Goal: Task Accomplishment & Management: Manage account settings

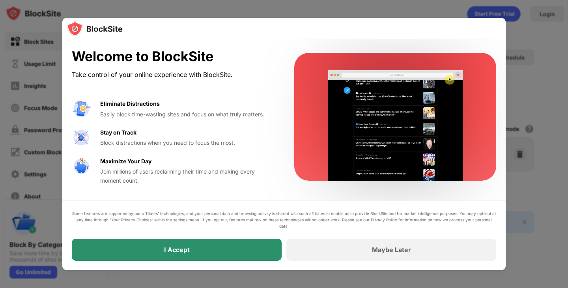
click at [207, 257] on div "I Accept" at bounding box center [177, 250] width 210 height 22
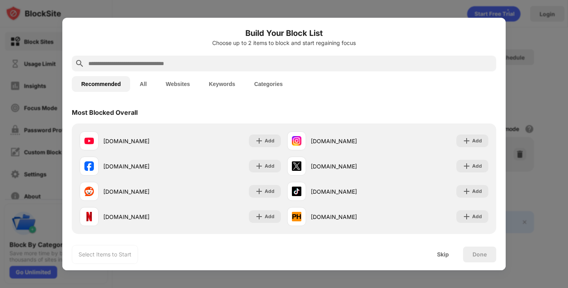
click at [123, 63] on input "text" at bounding box center [290, 63] width 405 height 9
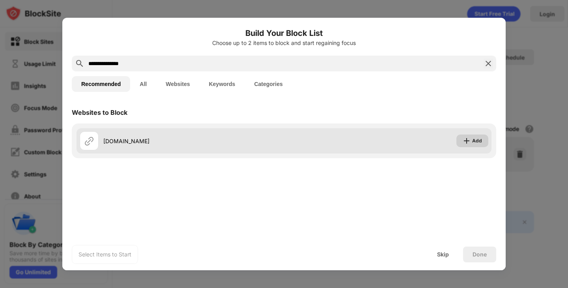
type input "**********"
click at [465, 140] on img at bounding box center [467, 141] width 8 height 8
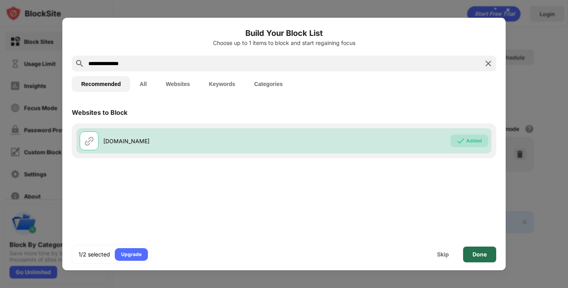
click at [469, 254] on div "Done" at bounding box center [479, 254] width 33 height 16
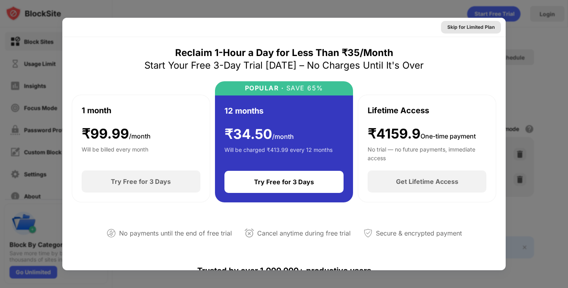
click at [470, 28] on div "Skip for Limited Plan" at bounding box center [470, 27] width 47 height 8
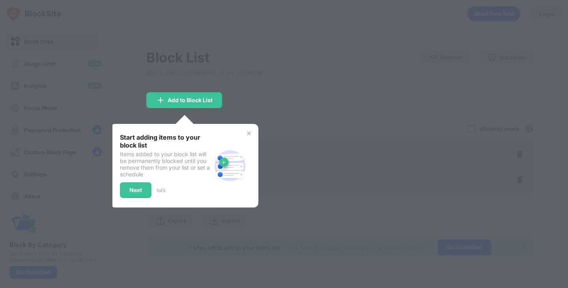
click at [249, 133] on img at bounding box center [249, 133] width 6 height 6
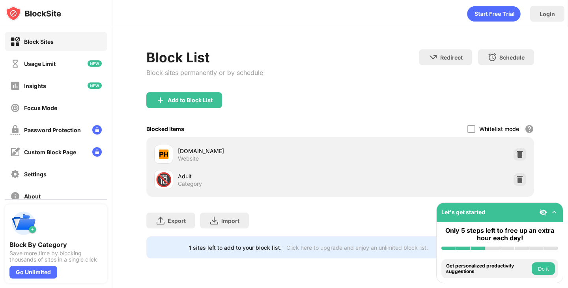
click at [182, 184] on div "Category" at bounding box center [190, 183] width 24 height 7
click at [516, 181] on img at bounding box center [520, 179] width 8 height 8
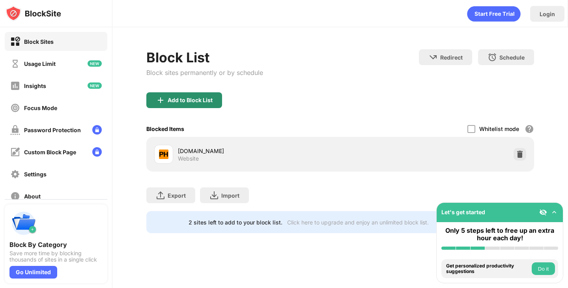
click at [189, 105] on div "Add to Block List" at bounding box center [184, 100] width 76 height 16
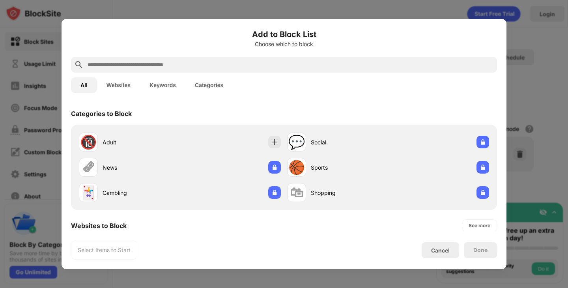
click at [202, 57] on div at bounding box center [284, 65] width 426 height 16
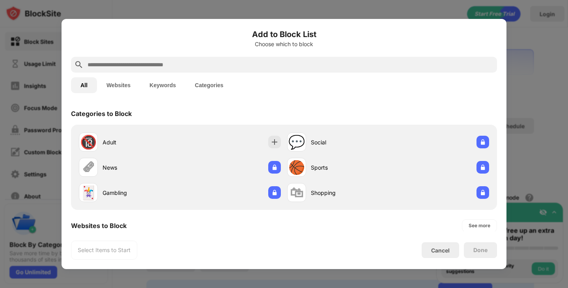
click at [202, 65] on input "text" at bounding box center [290, 64] width 407 height 9
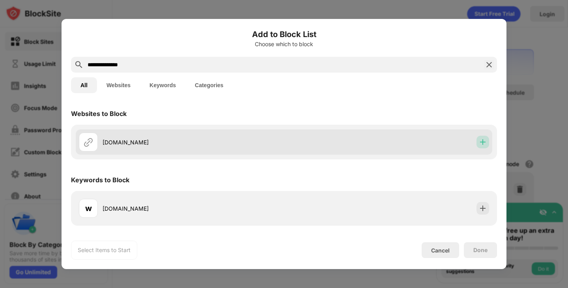
click at [482, 142] on img at bounding box center [483, 142] width 8 height 8
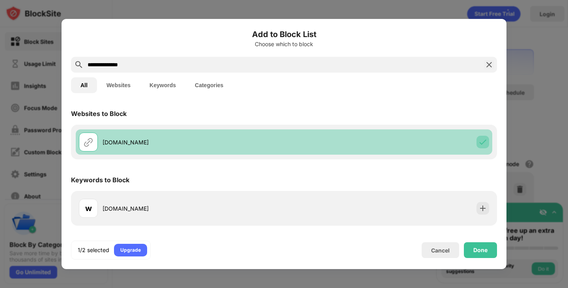
click at [480, 144] on img at bounding box center [483, 142] width 8 height 8
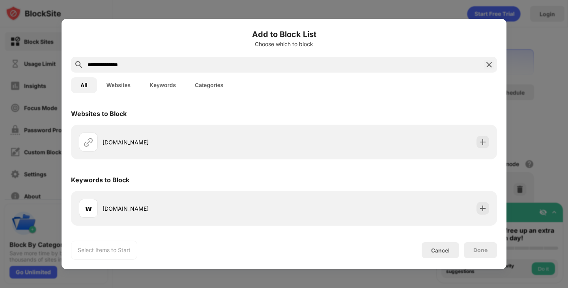
click at [492, 203] on div "w [DOMAIN_NAME]" at bounding box center [284, 208] width 426 height 35
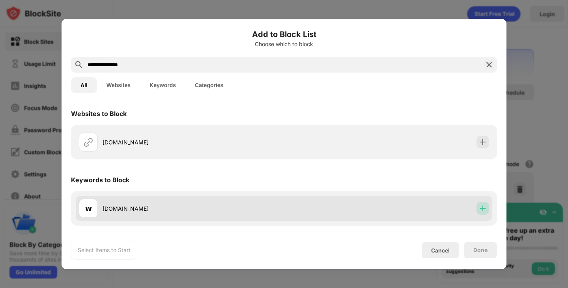
click at [483, 208] on img at bounding box center [483, 208] width 8 height 8
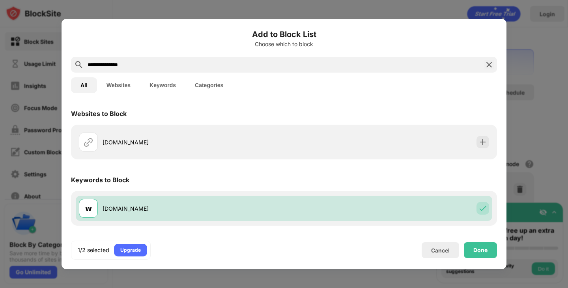
click at [236, 65] on input "**********" at bounding box center [284, 64] width 394 height 9
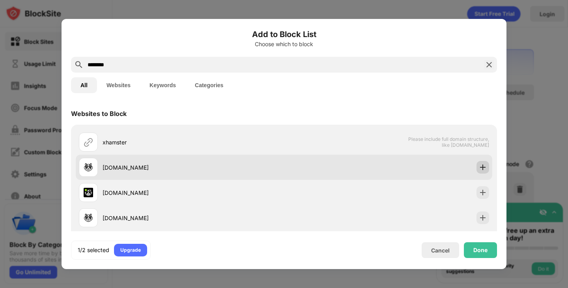
type input "********"
click at [481, 170] on img at bounding box center [483, 167] width 8 height 8
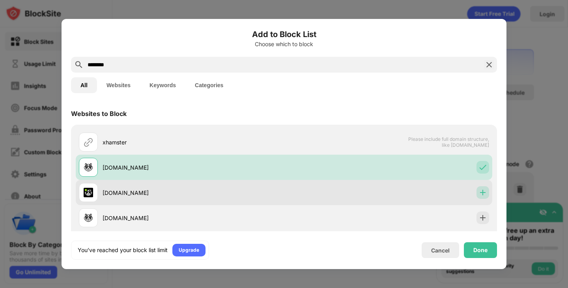
click at [480, 191] on img at bounding box center [483, 192] width 8 height 8
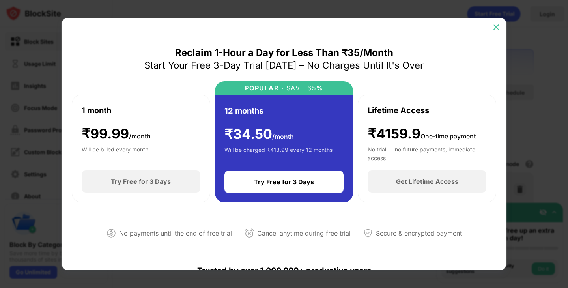
click at [495, 27] on img at bounding box center [496, 27] width 8 height 8
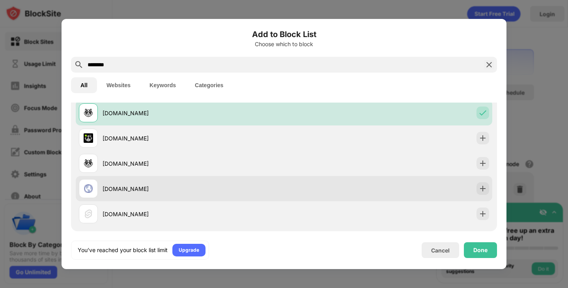
scroll to position [60, 0]
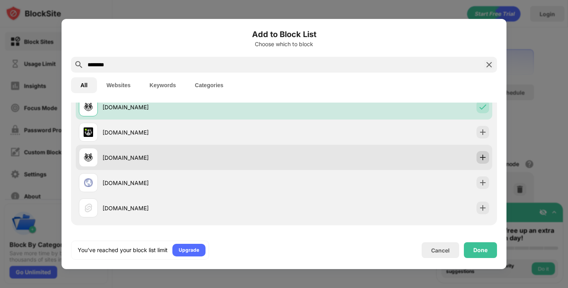
click at [486, 157] on img at bounding box center [483, 157] width 8 height 8
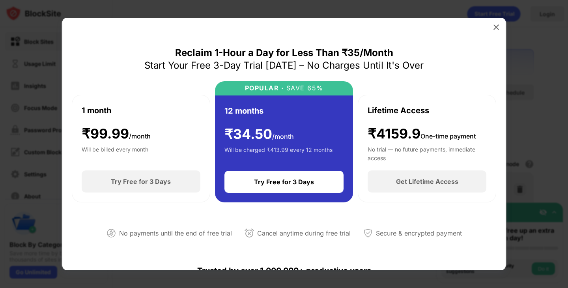
click at [496, 29] on img at bounding box center [496, 27] width 8 height 8
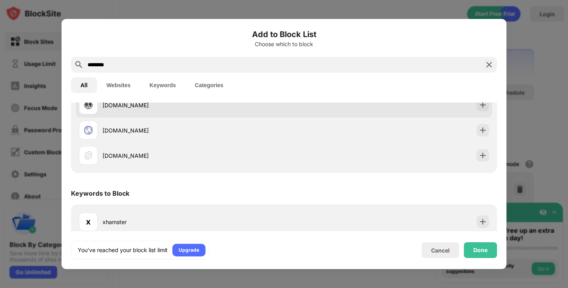
scroll to position [121, 0]
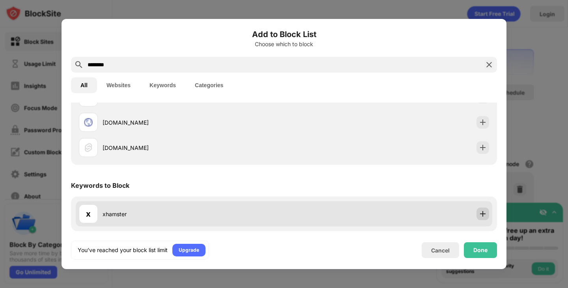
click at [479, 217] on img at bounding box center [483, 214] width 8 height 8
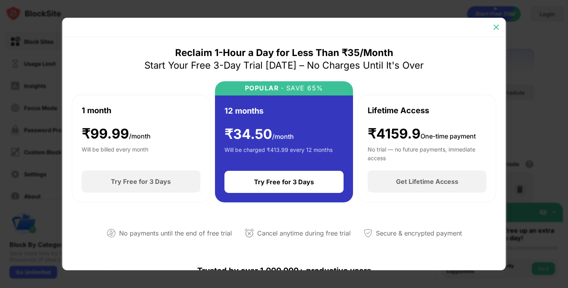
click at [492, 22] on div at bounding box center [496, 27] width 13 height 13
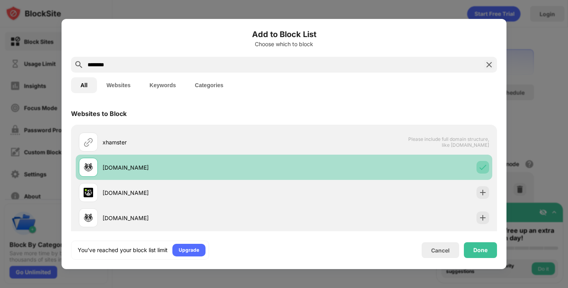
click at [481, 169] on img at bounding box center [483, 167] width 8 height 8
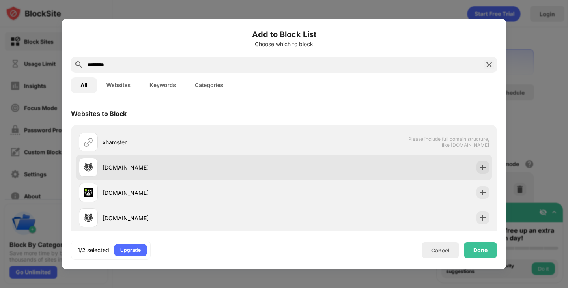
scroll to position [121, 0]
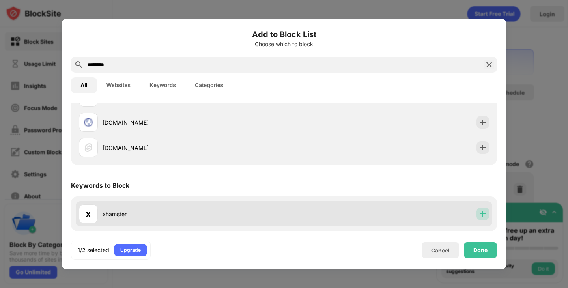
click at [482, 219] on div at bounding box center [482, 213] width 13 height 13
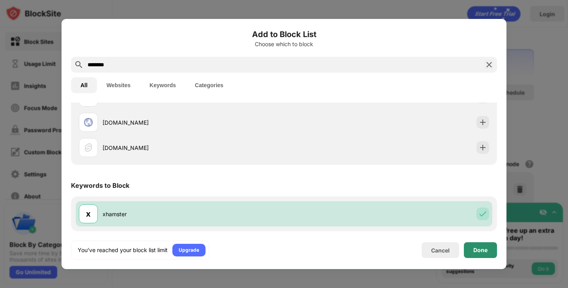
click at [480, 248] on div "Done" at bounding box center [480, 250] width 14 height 6
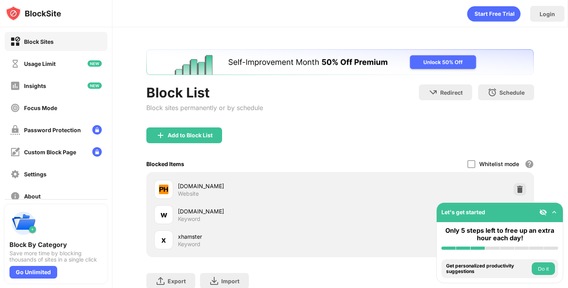
scroll to position [52, 0]
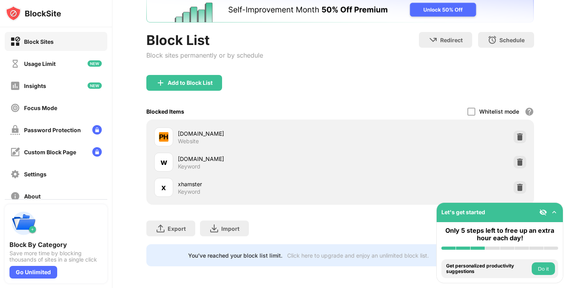
click at [539, 269] on button "Do it" at bounding box center [543, 268] width 23 height 13
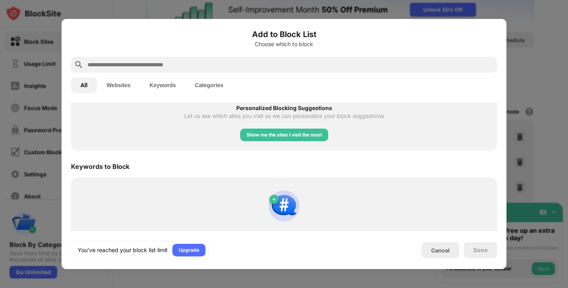
scroll to position [378, 0]
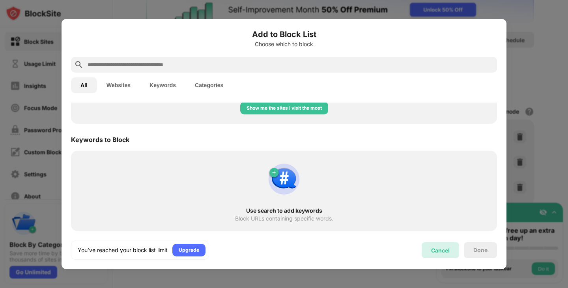
click at [444, 245] on div "Cancel" at bounding box center [440, 250] width 37 height 16
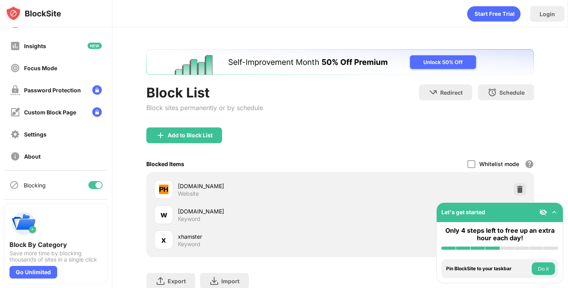
scroll to position [52, 0]
